Goal: Communication & Community: Answer question/provide support

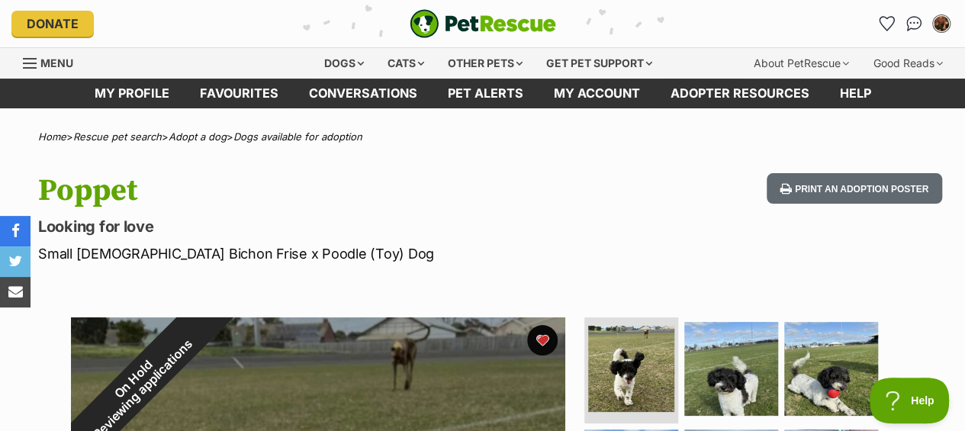
click at [354, 85] on link "Conversations" at bounding box center [363, 94] width 139 height 30
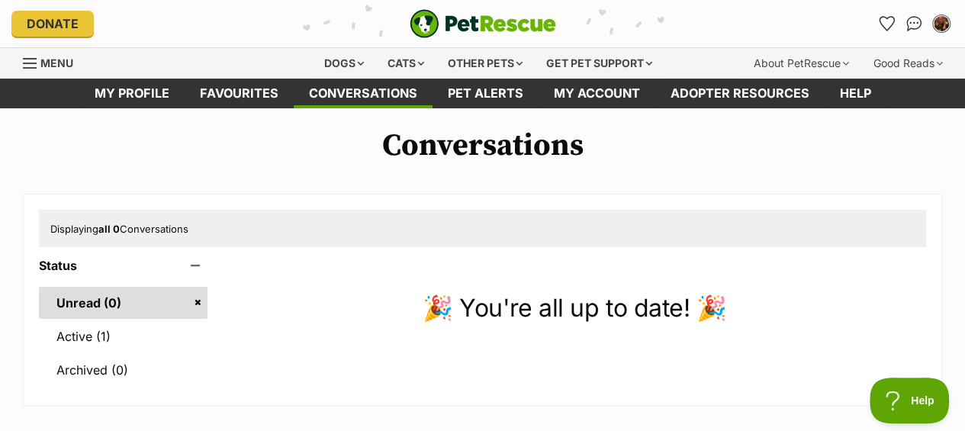
click at [118, 332] on link "Active (1)" at bounding box center [123, 337] width 169 height 32
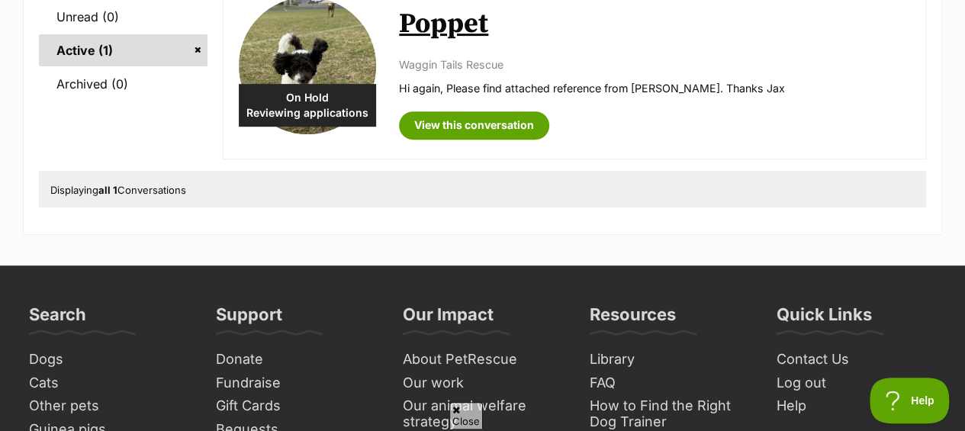
scroll to position [153, 0]
